Goal: Transaction & Acquisition: Subscribe to service/newsletter

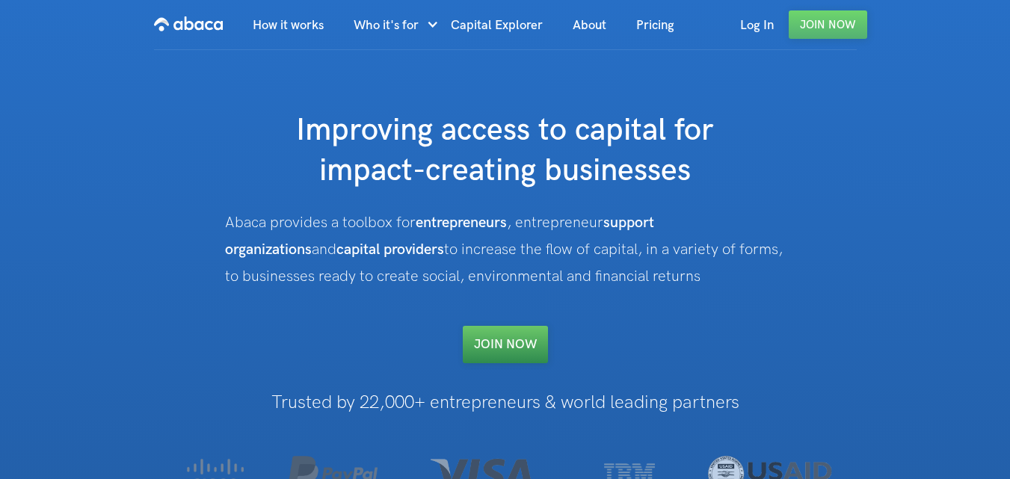
click at [522, 338] on link "Join NOW" at bounding box center [505, 344] width 85 height 37
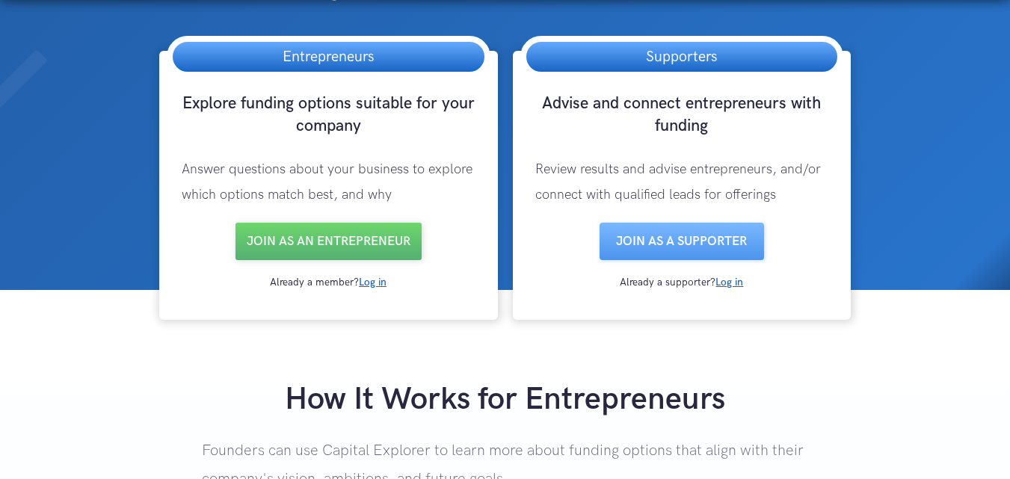
scroll to position [200, 0]
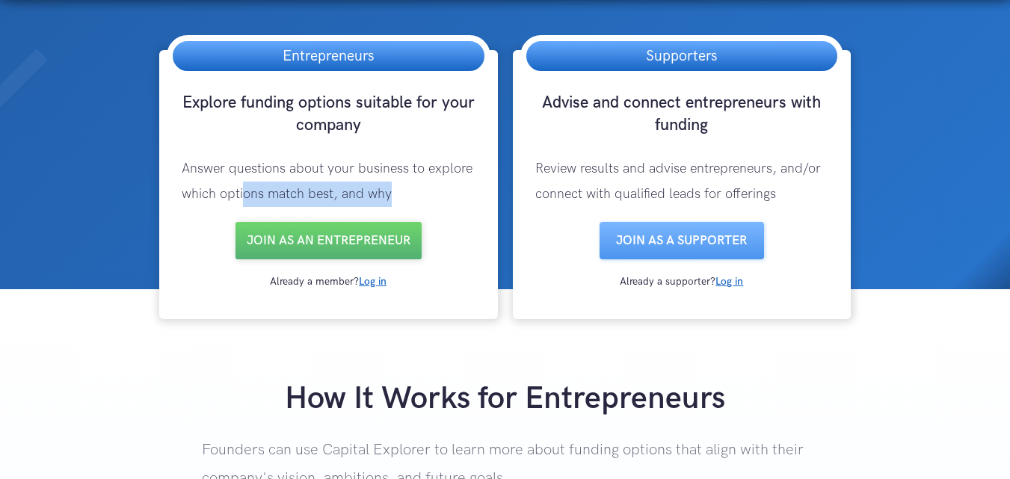
drag, startPoint x: 244, startPoint y: 189, endPoint x: 409, endPoint y: 182, distance: 166.0
click at [409, 182] on p "Answer questions about your business to explore which options match best, and w…" at bounding box center [329, 181] width 324 height 81
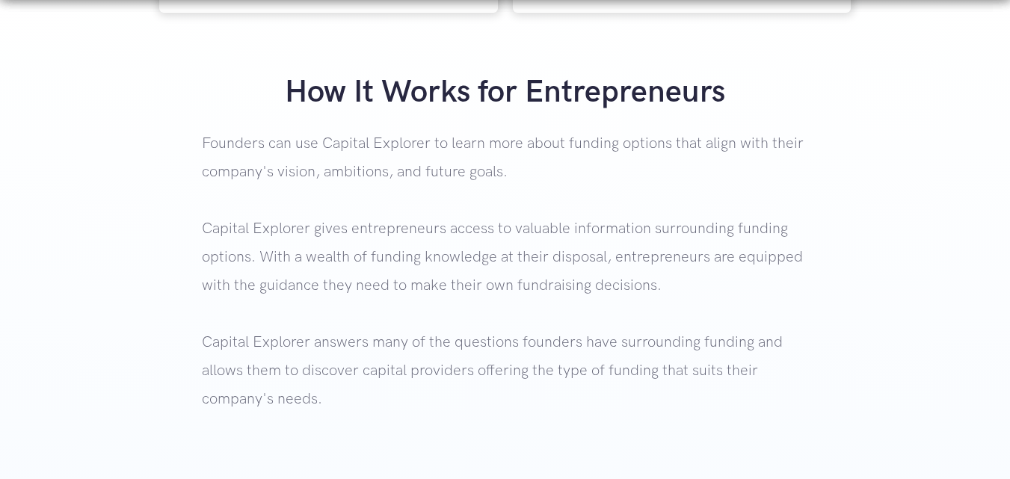
click at [291, 196] on p "Founders can use Capital Explorer to learn more about funding options that alig…" at bounding box center [505, 301] width 606 height 344
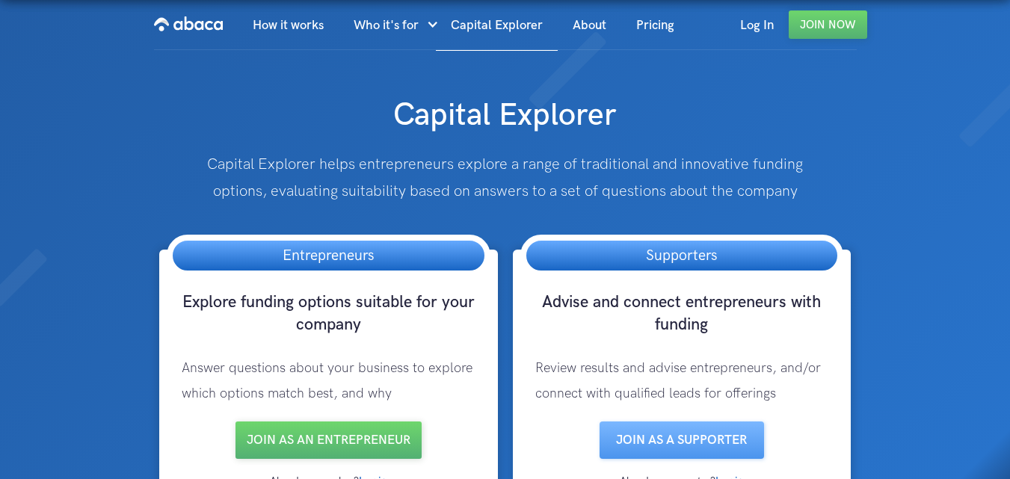
scroll to position [191, 0]
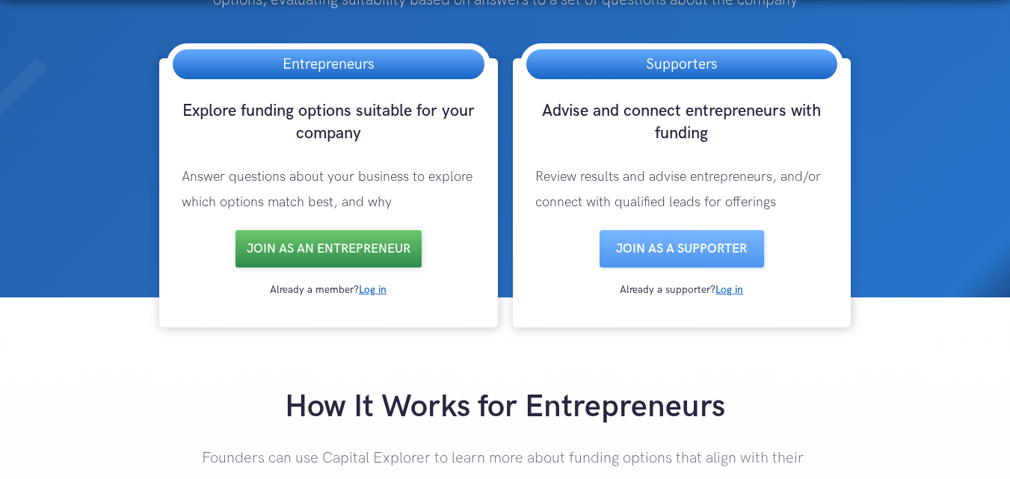
click at [368, 238] on link "Join as an entrepreneur" at bounding box center [328, 248] width 186 height 37
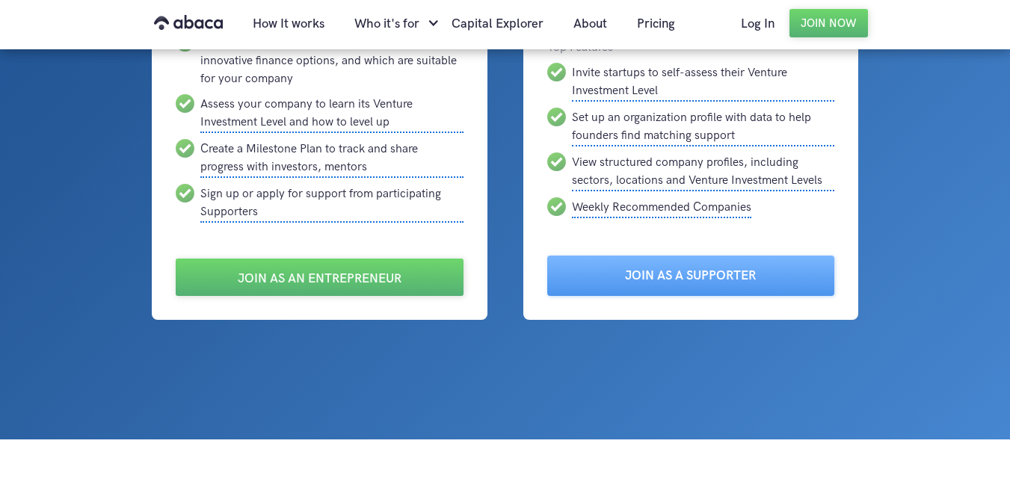
scroll to position [256, 0]
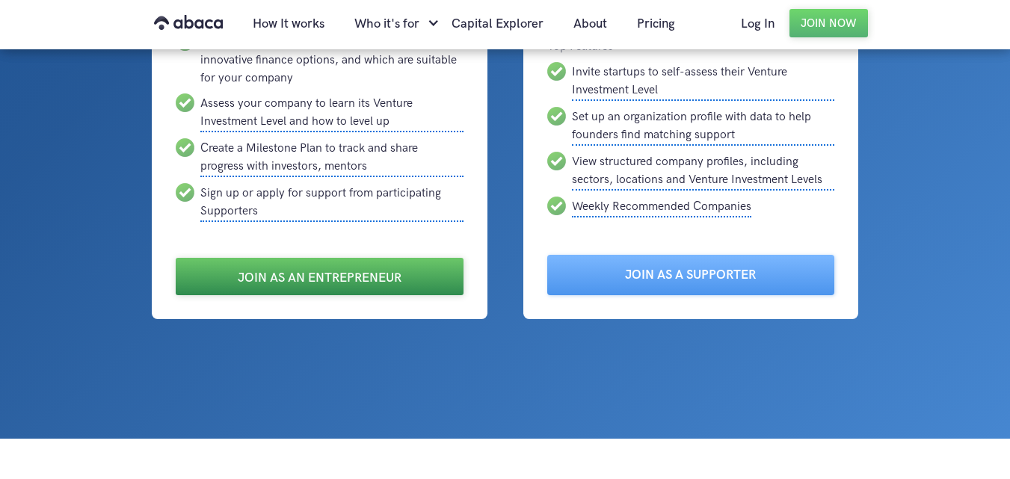
click at [301, 270] on link "Join as an Entrepreneur" at bounding box center [320, 276] width 288 height 37
